Goal: Task Accomplishment & Management: Manage account settings

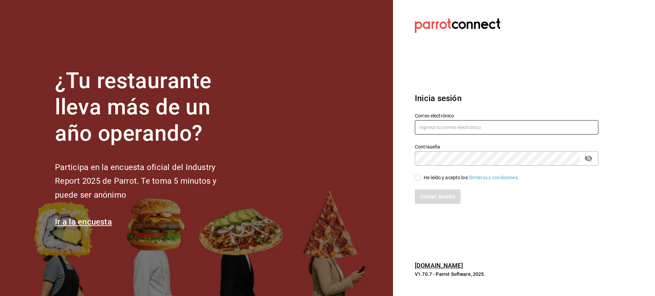
click at [474, 126] on input "text" at bounding box center [506, 127] width 183 height 14
type input "s"
type input "4921280746"
click at [581, 160] on div "Contraseña" at bounding box center [506, 158] width 183 height 14
click at [589, 160] on icon "passwordField" at bounding box center [588, 158] width 8 height 6
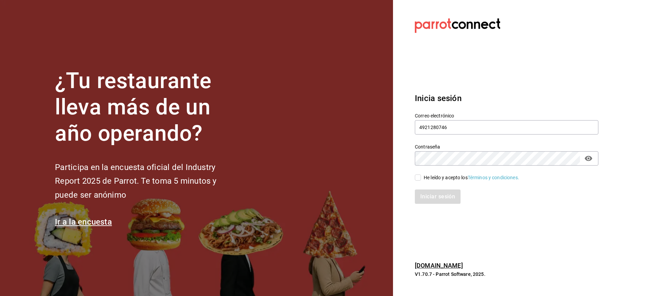
click at [417, 177] on input "He leído y acepto los Términos y condiciones." at bounding box center [418, 177] width 6 height 6
checkbox input "true"
click at [428, 193] on button "Iniciar sesión" at bounding box center [438, 196] width 46 height 14
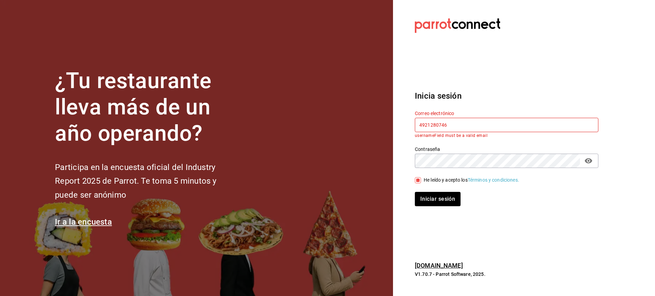
drag, startPoint x: 456, startPoint y: 125, endPoint x: 398, endPoint y: 130, distance: 57.8
click at [398, 130] on section "Datos incorrectos. Verifica que tu Correo o Contraseña estén bien escritos. Ini…" at bounding box center [504, 148] width 222 height 296
